Goal: Find specific page/section: Find specific page/section

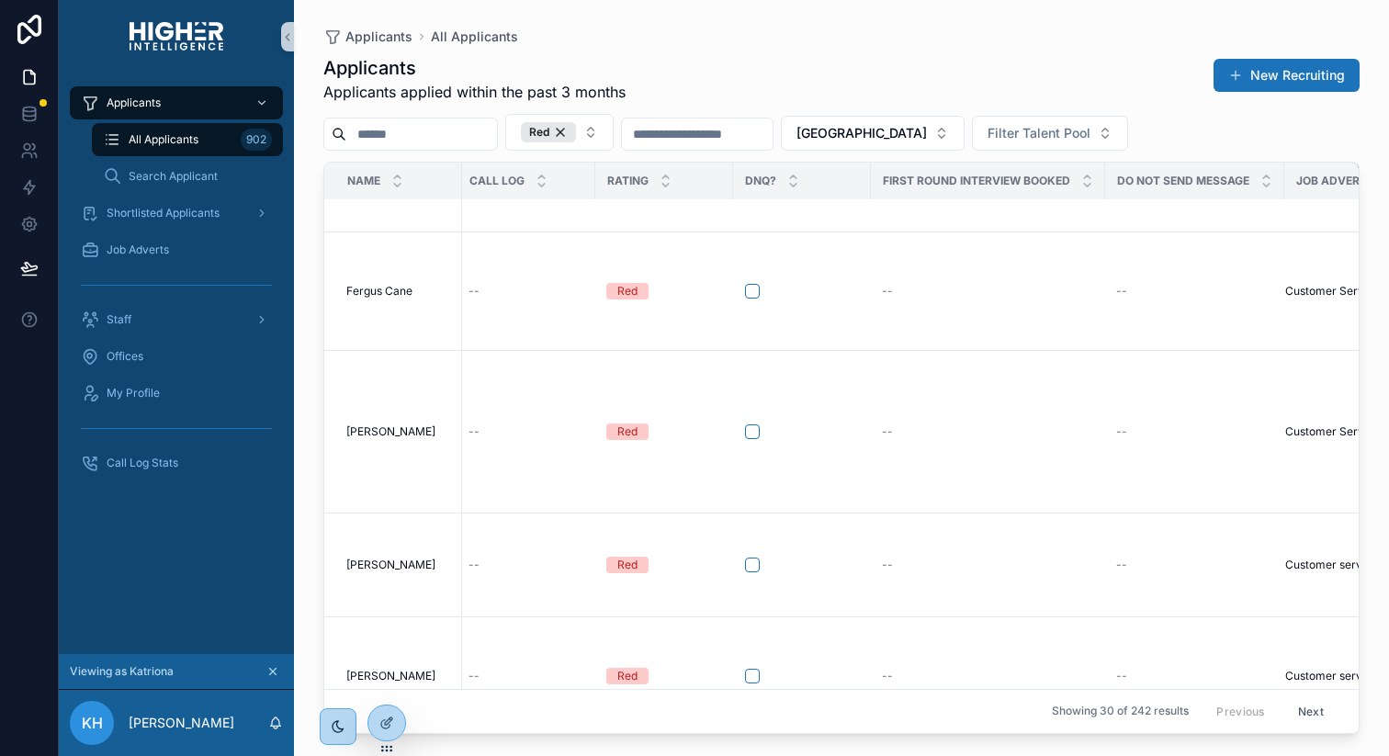
scroll to position [975, 1228]
